Goal: Transaction & Acquisition: Purchase product/service

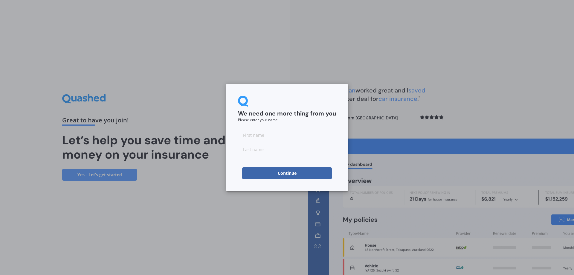
click at [304, 171] on button "Continue" at bounding box center [287, 173] width 90 height 12
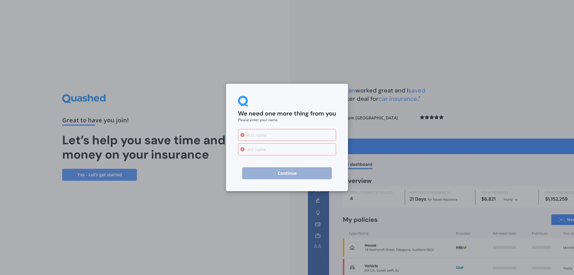
click at [313, 134] on input at bounding box center [287, 135] width 98 height 12
type input "Shubneet"
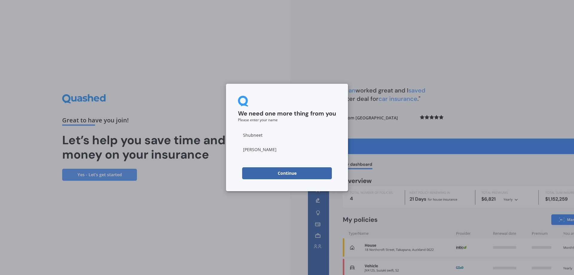
type input "Virk"
drag, startPoint x: 313, startPoint y: 134, endPoint x: 292, endPoint y: 170, distance: 41.9
click at [292, 170] on button "Continue" at bounding box center [287, 173] width 90 height 12
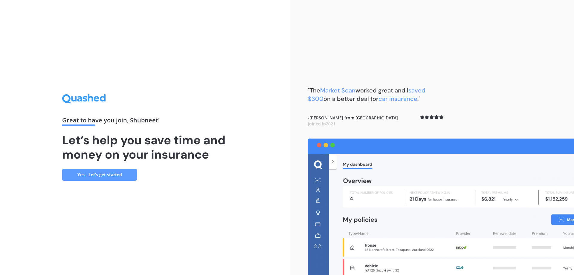
click at [118, 175] on link "Yes - Let’s get started" at bounding box center [99, 175] width 75 height 12
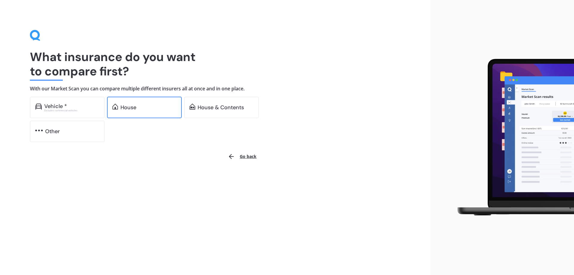
click at [142, 111] on div "House" at bounding box center [144, 108] width 75 height 22
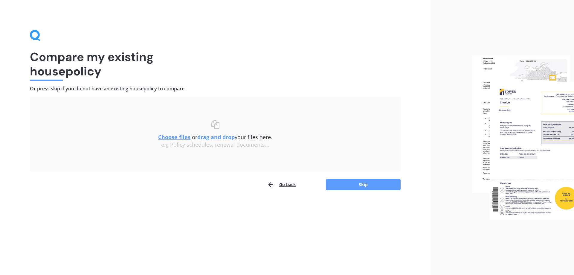
click at [180, 135] on u "Choose files" at bounding box center [174, 136] width 32 height 7
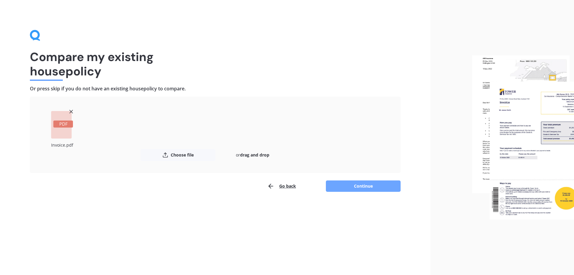
click at [341, 187] on button "Continue" at bounding box center [363, 185] width 75 height 11
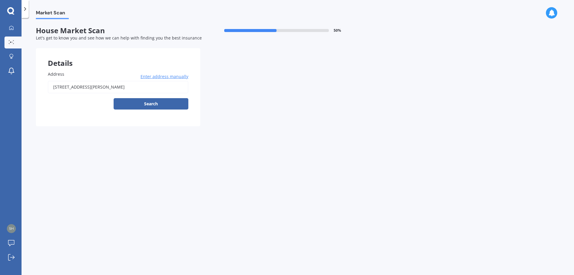
click at [170, 79] on span "Enter address manually" at bounding box center [164, 76] width 48 height 6
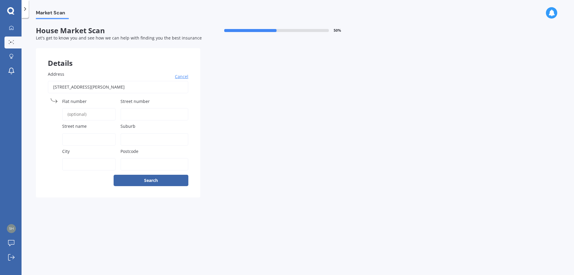
click at [131, 114] on input "Street number" at bounding box center [154, 114] width 68 height 13
click at [87, 113] on input "Flat number" at bounding box center [88, 114] width 53 height 13
type input "109"
type input "Hukanui Rd"
click at [127, 138] on input "Suburb" at bounding box center [154, 139] width 68 height 13
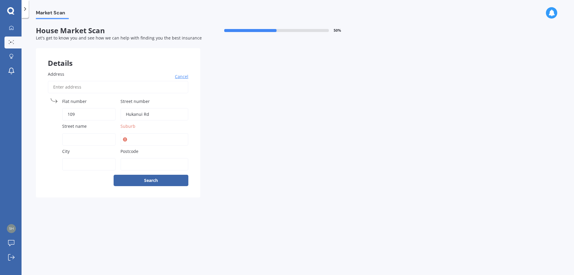
drag, startPoint x: 158, startPoint y: 110, endPoint x: 125, endPoint y: 114, distance: 33.7
click at [125, 114] on input "Hukanui Rd" at bounding box center [154, 114] width 68 height 13
type input "109"
drag, startPoint x: 106, startPoint y: 117, endPoint x: 55, endPoint y: 115, distance: 50.5
click at [55, 115] on div "Flat number 109" at bounding box center [82, 109] width 68 height 22
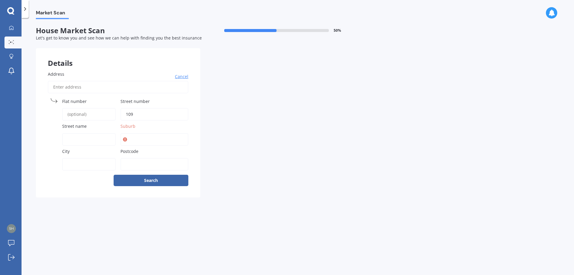
click at [71, 135] on input "Street name" at bounding box center [88, 139] width 53 height 13
type input "Hukanui Rd"
click at [156, 143] on input "Suburb" at bounding box center [154, 139] width 68 height 13
type input "Chartwell"
type input "Hamilton"
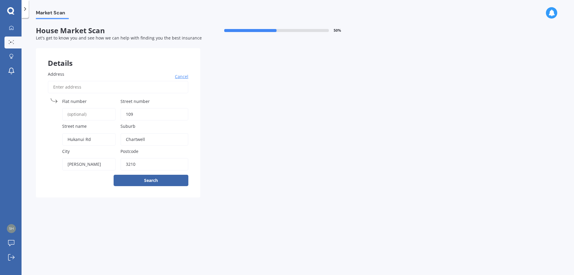
type input "3210"
click at [114, 174] on button "Search" at bounding box center [151, 179] width 75 height 11
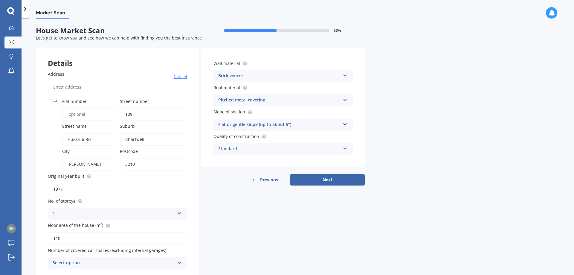
scroll to position [22, 0]
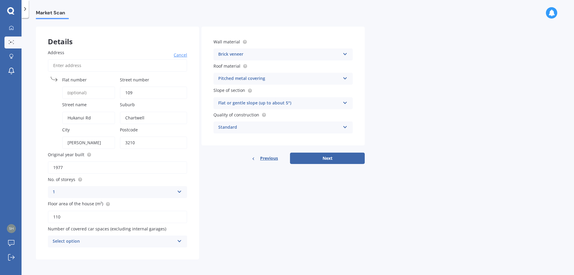
click at [177, 241] on div "Select option 0 1 2 3 4 5+" at bounding box center [117, 241] width 139 height 12
click at [177, 241] on div "0 0 1 2 3 4 5+" at bounding box center [117, 241] width 139 height 12
click at [177, 241] on icon at bounding box center [179, 240] width 5 height 4
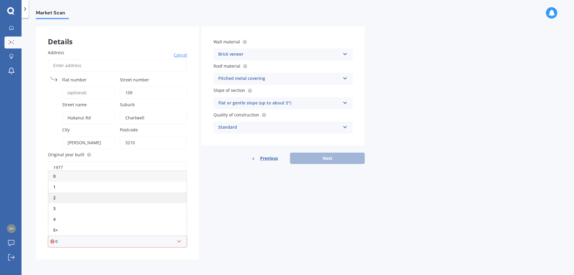
click at [65, 197] on div "2" at bounding box center [117, 197] width 138 height 11
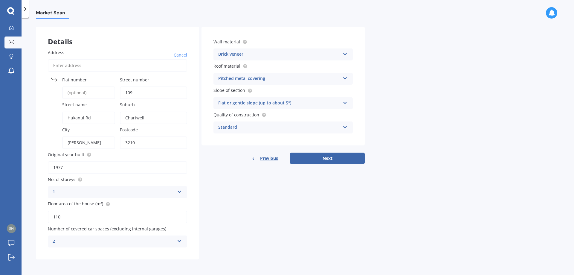
click at [178, 241] on icon at bounding box center [179, 240] width 5 height 4
click at [306, 162] on button "Next" at bounding box center [327, 157] width 75 height 11
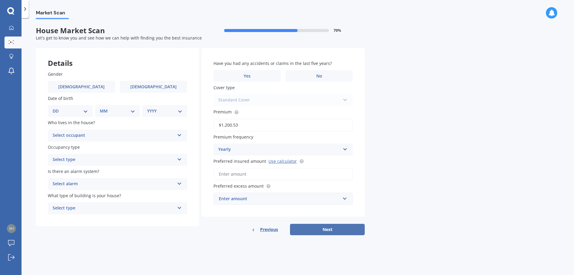
scroll to position [0, 0]
click at [301, 71] on label "No" at bounding box center [318, 76] width 67 height 12
click at [0, 0] on input "No" at bounding box center [0, 0] width 0 height 0
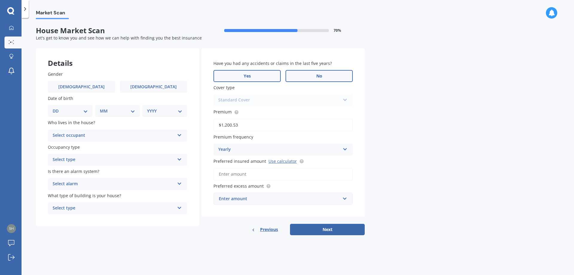
click at [231, 74] on label "Yes" at bounding box center [246, 76] width 67 height 12
click at [0, 0] on input "Yes" at bounding box center [0, 0] width 0 height 0
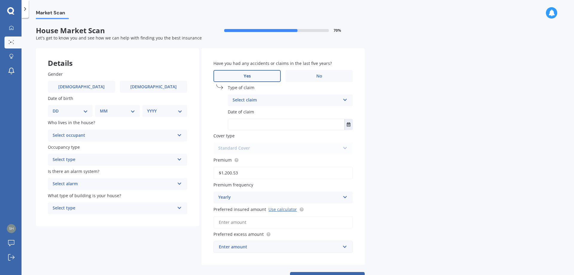
click at [248, 104] on div "Select claim" at bounding box center [286, 100] width 108 height 7
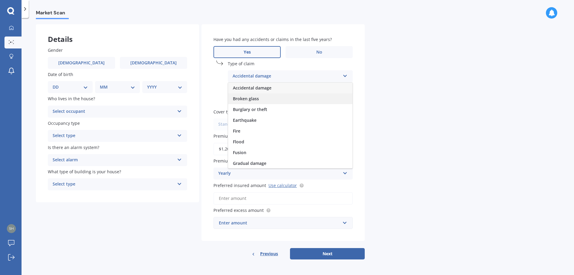
click at [252, 99] on span "Broken glass" at bounding box center [246, 99] width 26 height 6
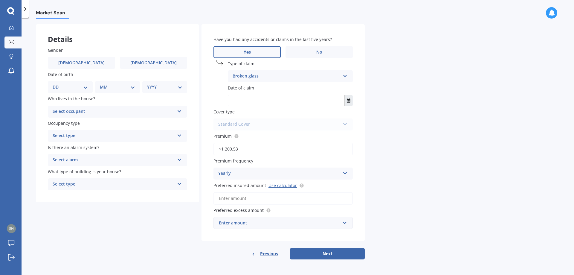
click at [351, 101] on button "Select date" at bounding box center [348, 100] width 8 height 11
click at [257, 116] on button "Aug 2025" at bounding box center [245, 115] width 26 height 11
click at [243, 115] on button "2025" at bounding box center [243, 115] width 22 height 11
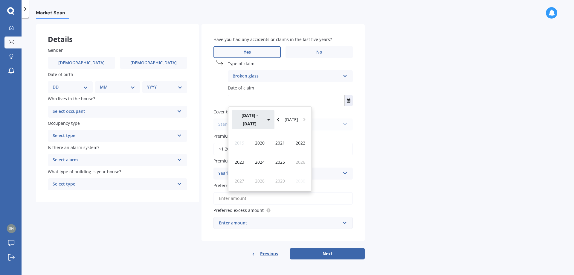
click at [253, 115] on button "2020 - 2029" at bounding box center [253, 119] width 43 height 19
click at [306, 140] on div "2020 - 2029" at bounding box center [300, 142] width 20 height 19
click at [301, 140] on span "2022" at bounding box center [300, 143] width 10 height 6
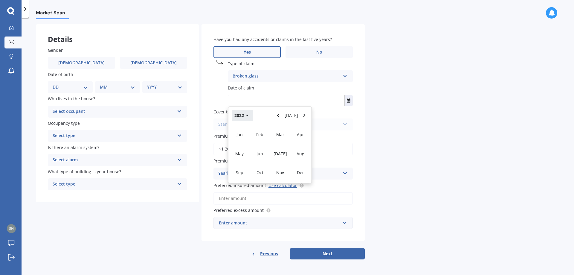
click at [249, 117] on button "2022" at bounding box center [243, 115] width 22 height 11
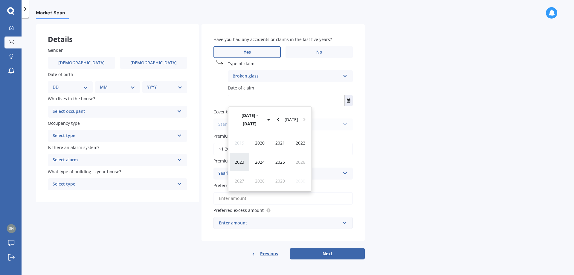
click at [240, 159] on span "2023" at bounding box center [240, 162] width 10 height 6
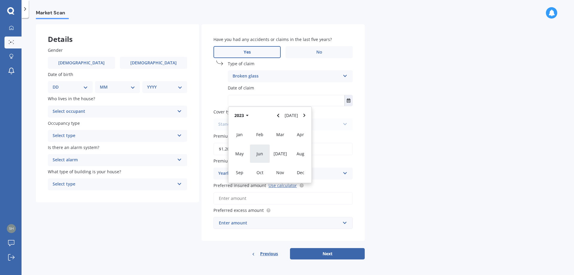
click at [261, 153] on span "Jun" at bounding box center [259, 154] width 7 height 6
click at [259, 158] on span "14" at bounding box center [258, 158] width 5 height 6
type input "14/06/2023"
click at [259, 125] on div "Standard Cover Standard Cover Premium Cover Plus" at bounding box center [282, 124] width 139 height 12
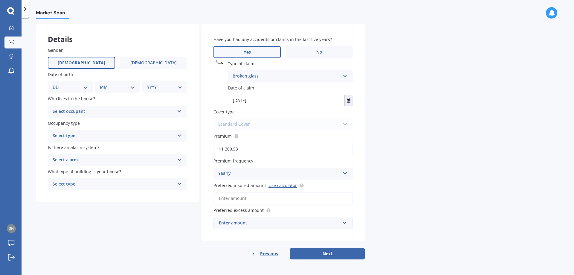
click at [76, 63] on span "Male" at bounding box center [82, 62] width 48 height 5
click at [0, 0] on input "Male" at bounding box center [0, 0] width 0 height 0
click at [69, 84] on select "DD 01 02 03 04 05 06 07 08 09 10 11 12 13 14 15 16 17 18 19 20 21 22 23 24 25 2…" at bounding box center [70, 87] width 35 height 7
select select "16"
click at [57, 84] on select "DD 01 02 03 04 05 06 07 08 09 10 11 12 13 14 15 16 17 18 19 20 21 22 23 24 25 2…" at bounding box center [70, 87] width 35 height 7
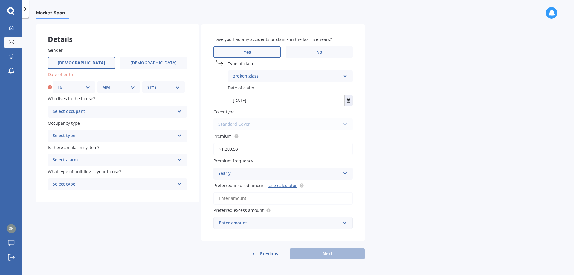
drag, startPoint x: 109, startPoint y: 89, endPoint x: 112, endPoint y: 88, distance: 3.5
click at [109, 89] on select "MM 01 02 03 04 05 06 07 08 09 10 11 12" at bounding box center [118, 87] width 33 height 7
select select "04"
click at [102, 84] on select "MM 01 02 03 04 05 06 07 08 09 10 11 12" at bounding box center [118, 87] width 33 height 7
click at [151, 90] on select "YYYY 2009 2008 2007 2006 2005 2004 2003 2002 2001 2000 1999 1998 1997 1996 1995…" at bounding box center [163, 87] width 33 height 7
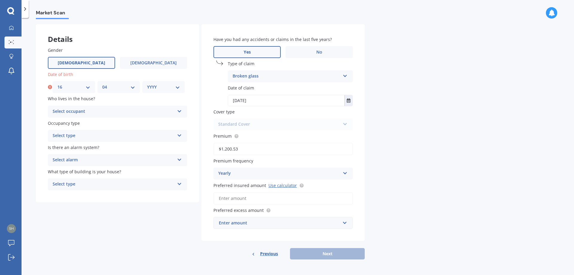
select select "1991"
click at [147, 84] on select "YYYY 2009 2008 2007 2006 2005 2004 2003 2002 2001 2000 1999 1998 1997 1996 1995…" at bounding box center [163, 87] width 33 height 7
click at [73, 110] on div "Select occupant" at bounding box center [114, 111] width 122 height 7
click at [72, 120] on div "Owner" at bounding box center [117, 123] width 139 height 11
click at [91, 137] on div "Select type" at bounding box center [114, 135] width 122 height 7
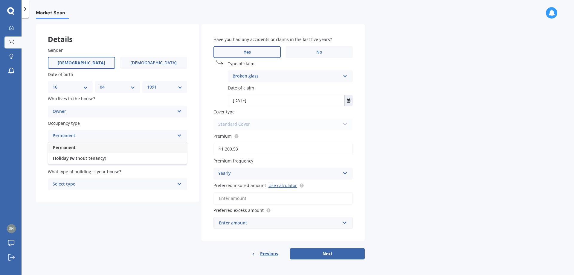
click at [82, 150] on div "Permanent" at bounding box center [117, 147] width 139 height 11
click at [85, 159] on div "Select alarm" at bounding box center [114, 159] width 122 height 7
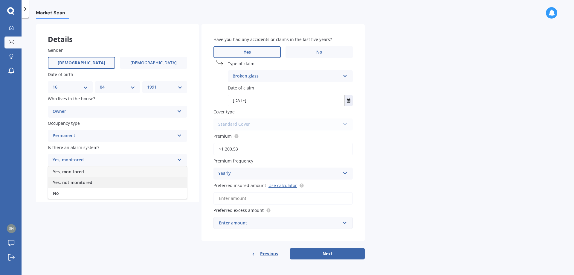
click at [74, 182] on span "Yes, not monitored" at bounding box center [72, 182] width 39 height 6
click at [109, 185] on div "Select type" at bounding box center [114, 183] width 122 height 7
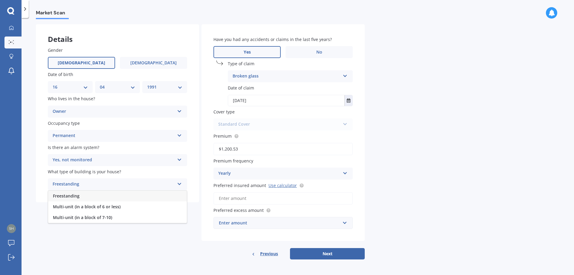
click at [98, 197] on div "Freestanding" at bounding box center [117, 195] width 139 height 11
click at [318, 227] on input "text" at bounding box center [281, 222] width 134 height 11
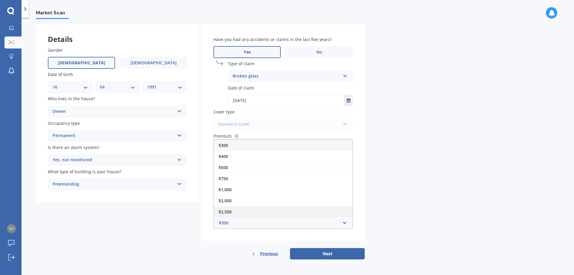
click at [227, 210] on span "$2,500" at bounding box center [224, 212] width 13 height 6
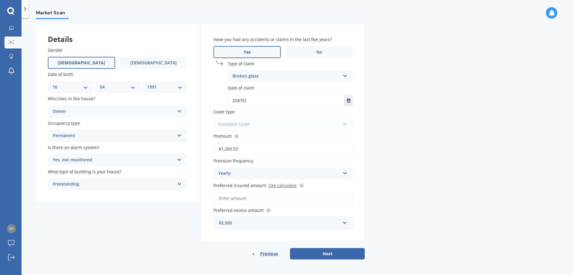
click at [276, 188] on div "Preferred insured amount Use calculator" at bounding box center [282, 193] width 139 height 22
click at [277, 187] on link "Use calculator" at bounding box center [282, 185] width 28 height 6
click at [242, 201] on input "Preferred insured amount Use calculator" at bounding box center [282, 198] width 139 height 13
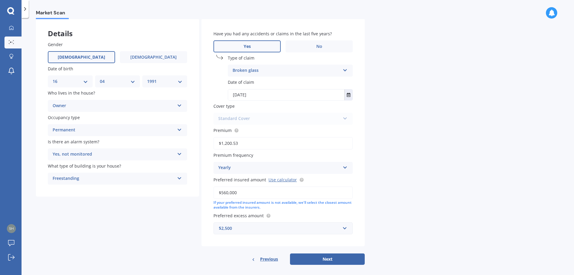
scroll to position [35, 0]
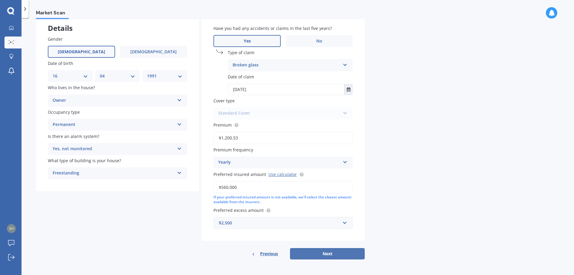
type input "$560,000"
click at [309, 252] on button "Next" at bounding box center [327, 253] width 75 height 11
select select "16"
select select "04"
select select "1991"
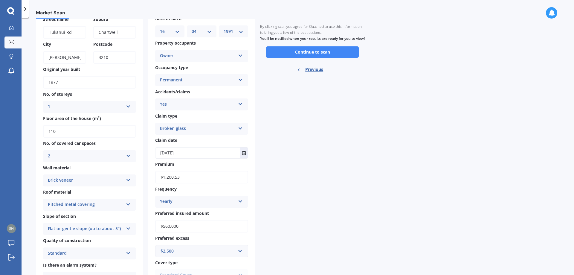
scroll to position [55, 0]
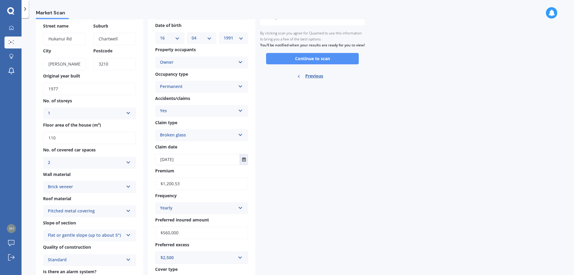
click at [317, 64] on button "Continue to scan" at bounding box center [312, 58] width 93 height 11
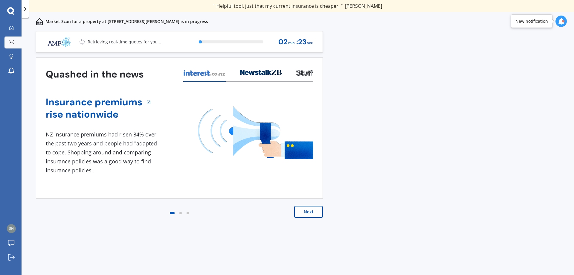
click at [305, 216] on button "Next" at bounding box center [308, 212] width 29 height 12
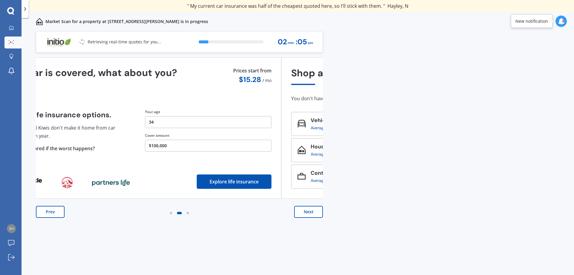
drag, startPoint x: 225, startPoint y: 144, endPoint x: 183, endPoint y: 148, distance: 42.1
click at [183, 148] on button "$100,000" at bounding box center [208, 146] width 126 height 12
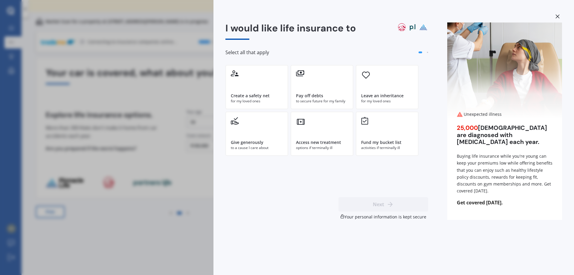
click at [175, 31] on div "I would like life insurance to Select all that apply Create a safety net for my…" at bounding box center [287, 137] width 574 height 275
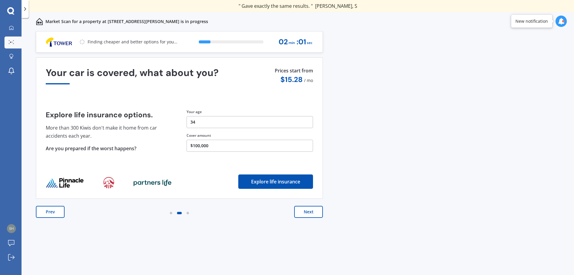
click at [304, 215] on button "Next" at bounding box center [308, 212] width 29 height 12
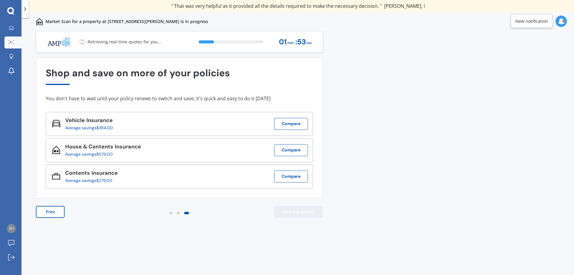
click at [291, 212] on button "View my quotes" at bounding box center [298, 212] width 49 height 12
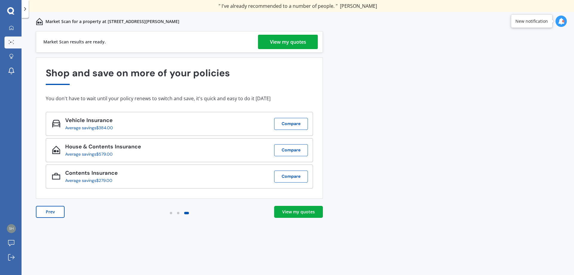
click at [303, 212] on div "View my quotes" at bounding box center [298, 212] width 33 height 6
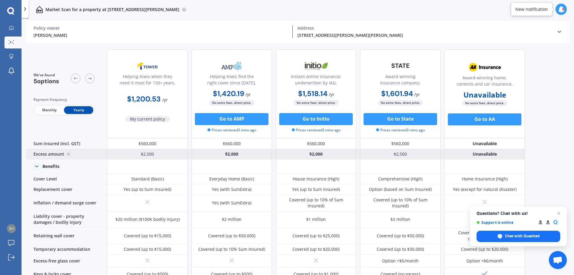
scroll to position [30, 0]
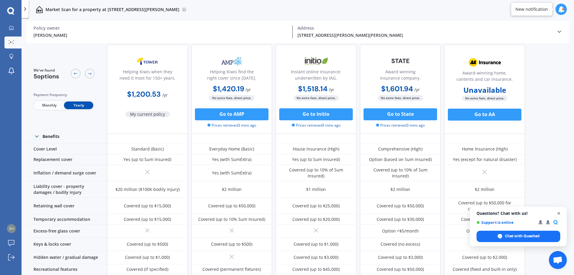
click at [559, 215] on span "Open chat" at bounding box center [558, 212] width 7 height 7
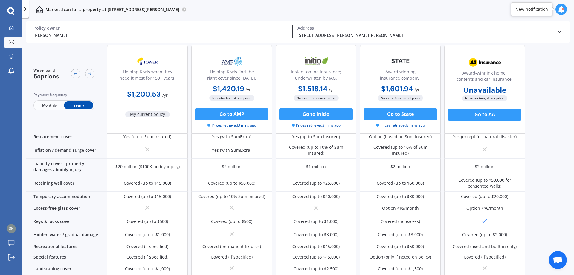
scroll to position [0, 0]
